Goal: Find specific page/section: Find specific page/section

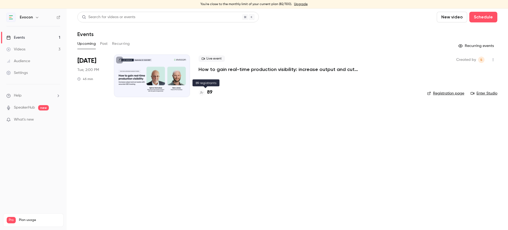
click at [209, 92] on h4 "89" at bounding box center [209, 92] width 5 height 7
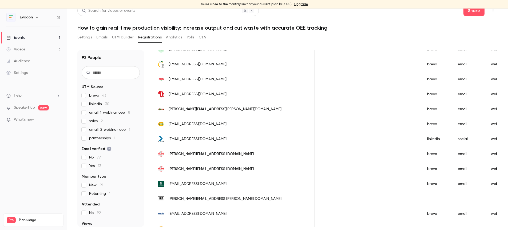
scroll to position [474, 0]
